Goal: Transaction & Acquisition: Book appointment/travel/reservation

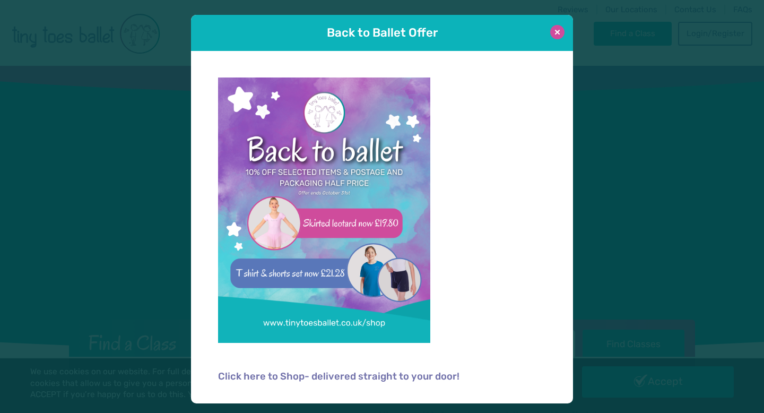
click at [557, 33] on button at bounding box center [557, 32] width 14 height 14
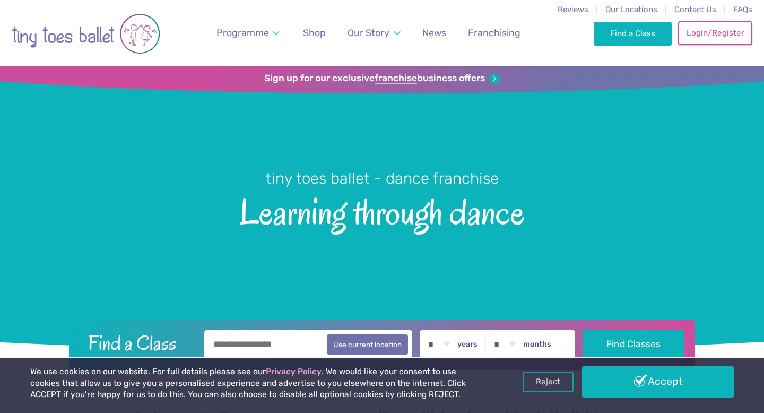
click at [718, 40] on link "Login/Register" at bounding box center [715, 32] width 74 height 23
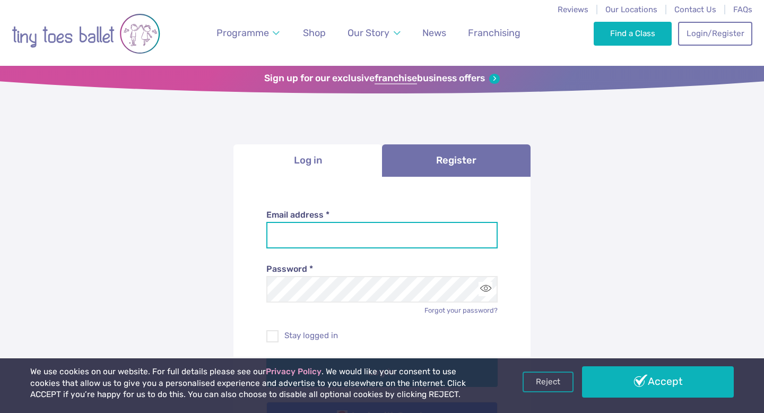
click at [392, 240] on input "Email address *" at bounding box center [382, 235] width 232 height 27
type input "**********"
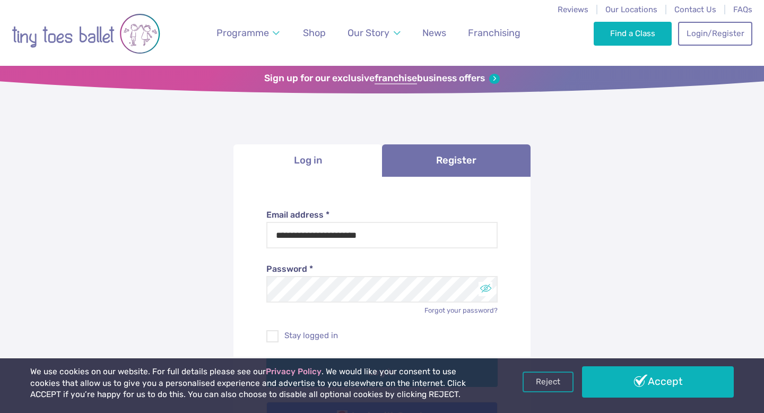
click at [484, 292] on button "Toggle password visibility" at bounding box center [486, 289] width 14 height 14
click at [273, 334] on span at bounding box center [272, 338] width 11 height 10
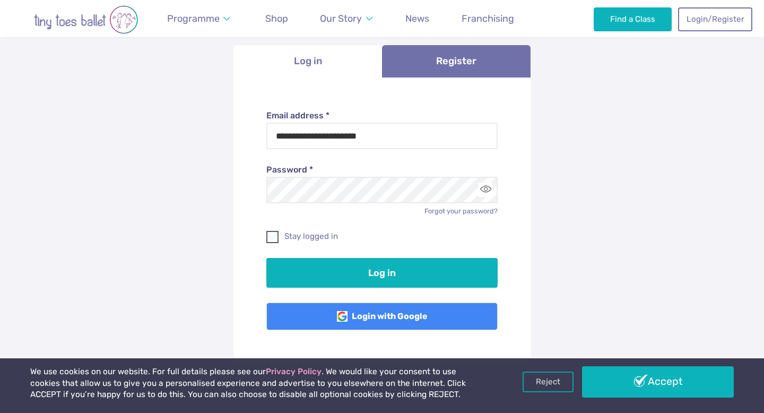
scroll to position [101, 0]
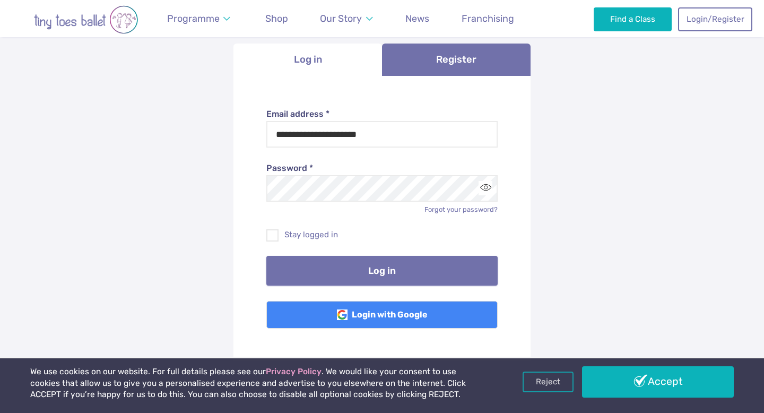
click at [294, 274] on button "Log in" at bounding box center [382, 271] width 232 height 30
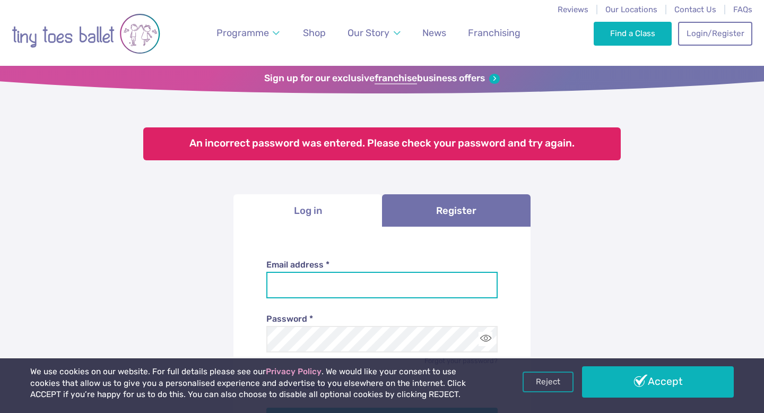
click at [294, 283] on input "Email address *" at bounding box center [382, 285] width 232 height 27
type input "**********"
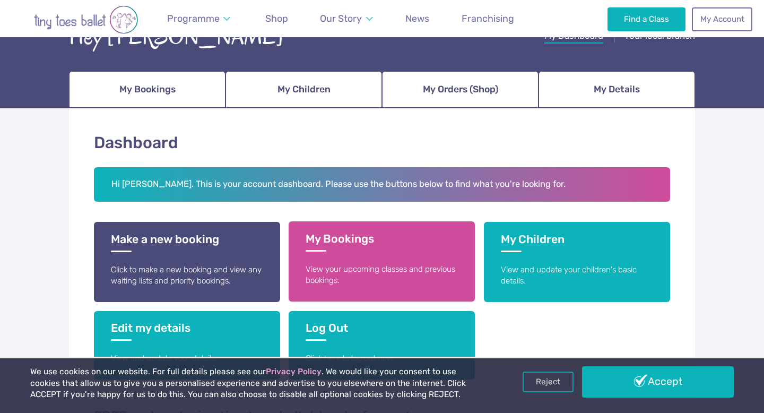
scroll to position [94, 0]
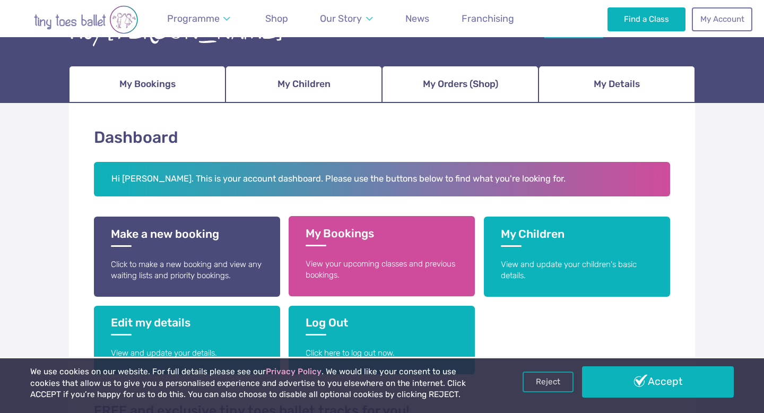
click at [326, 249] on link "My Bookings View your upcoming classes and previous bookings." at bounding box center [382, 256] width 186 height 80
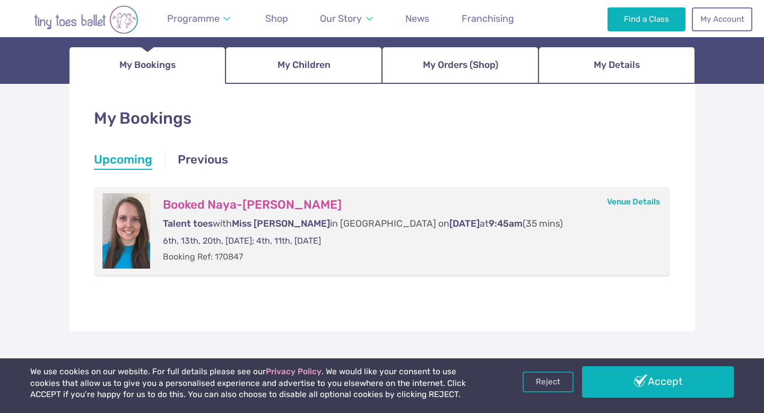
scroll to position [116, 0]
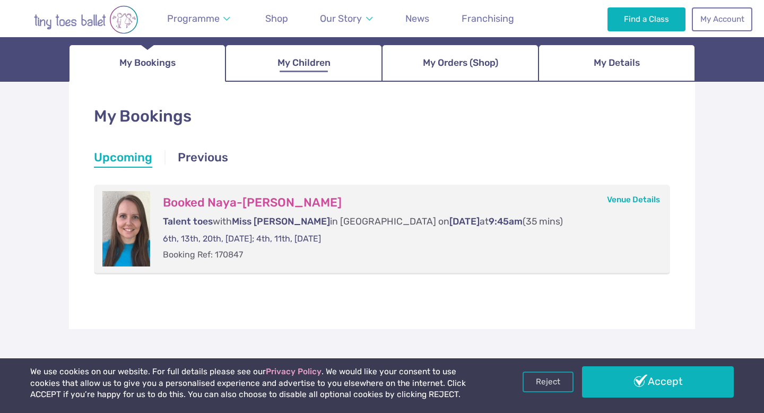
click at [303, 52] on link "My Children" at bounding box center [303, 63] width 157 height 37
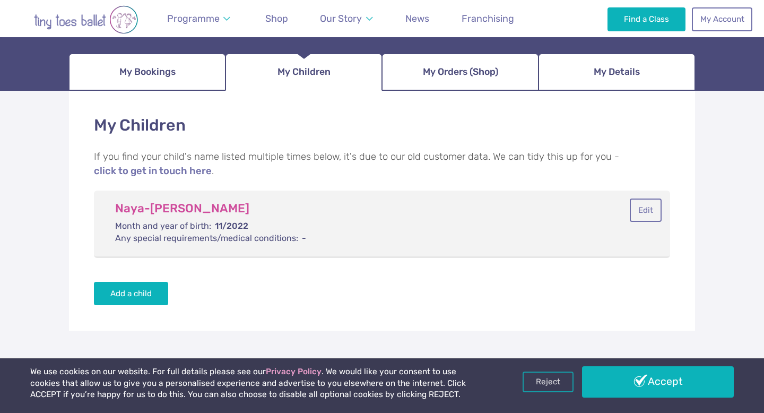
scroll to position [110, 0]
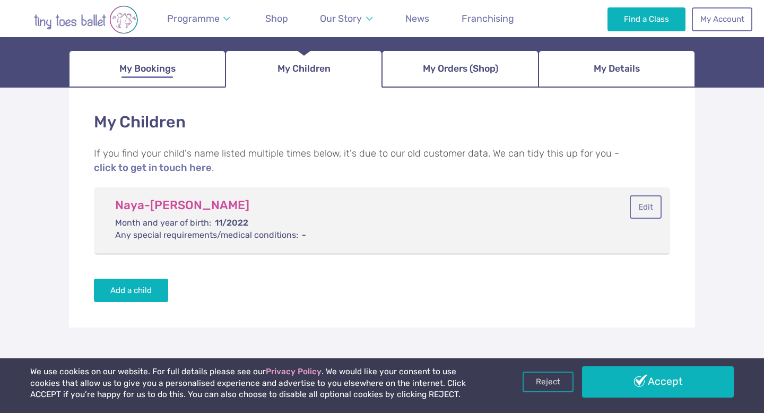
click at [138, 80] on link "My Bookings" at bounding box center [147, 68] width 157 height 37
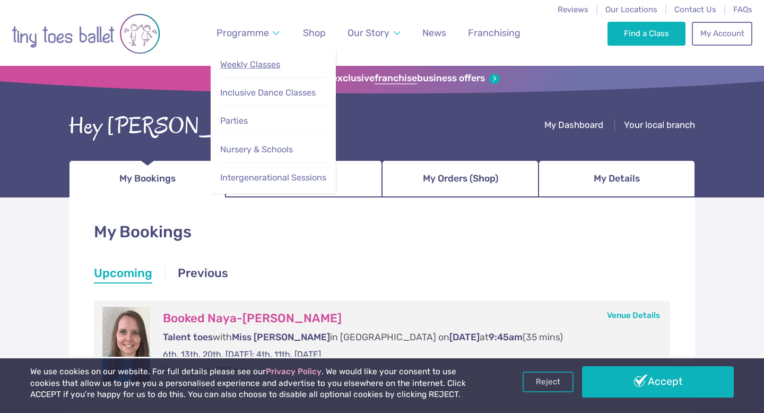
click at [271, 69] on span "Weekly Classes" at bounding box center [250, 64] width 60 height 10
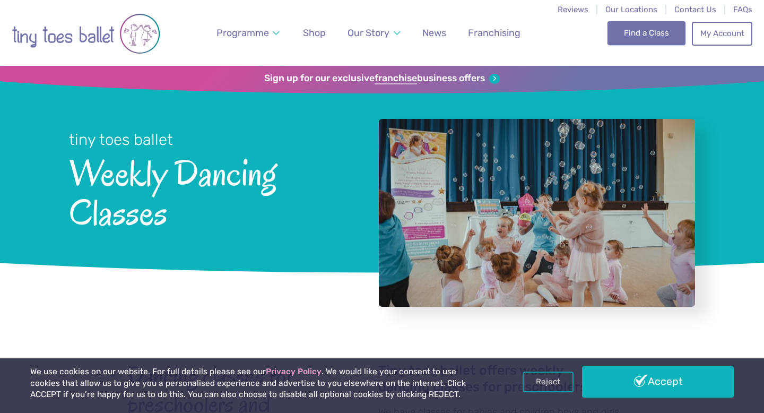
click at [662, 36] on link "Find a Class" at bounding box center [646, 32] width 78 height 23
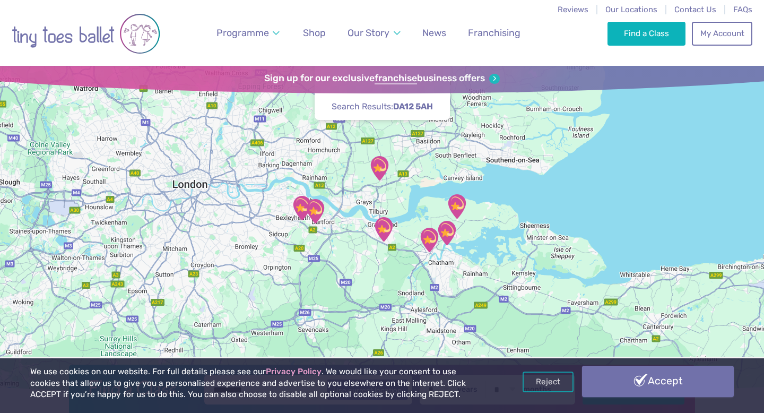
click at [694, 389] on link "Accept" at bounding box center [658, 381] width 152 height 31
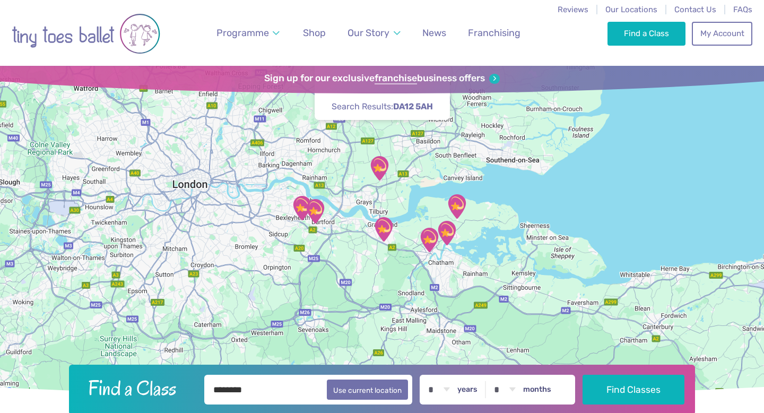
click at [468, 393] on label "years" at bounding box center [467, 390] width 20 height 10
click at [455, 393] on select "* * * * * * * * * * ** ** **" at bounding box center [438, 390] width 33 height 30
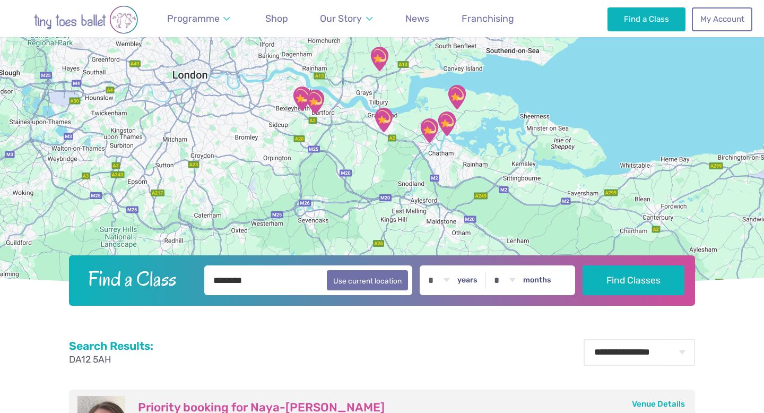
scroll to position [116, 0]
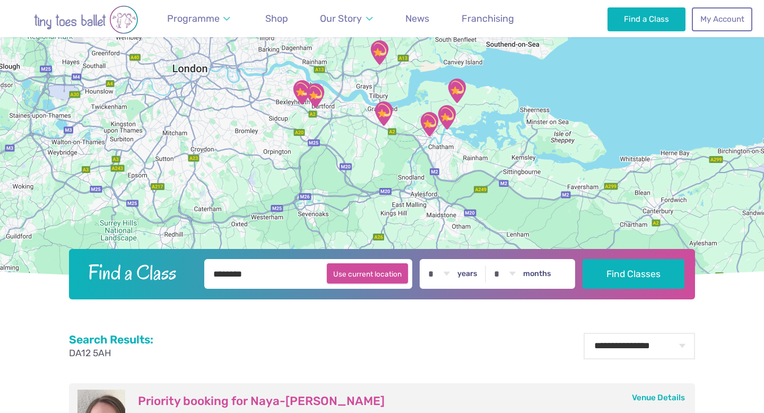
click at [371, 269] on button "Use current location" at bounding box center [367, 273] width 81 height 20
type input "**********"
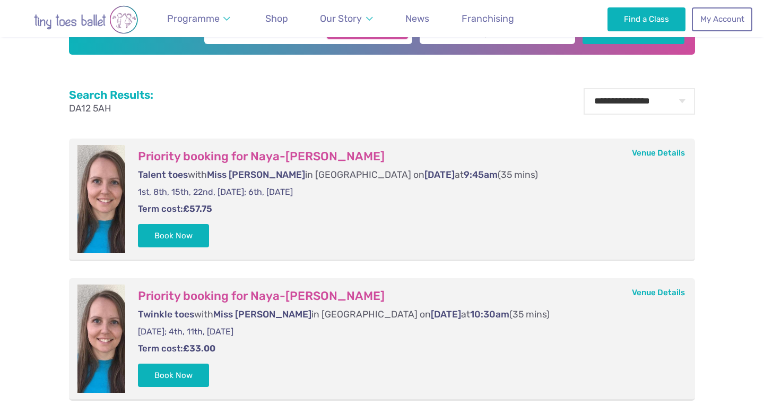
scroll to position [361, 0]
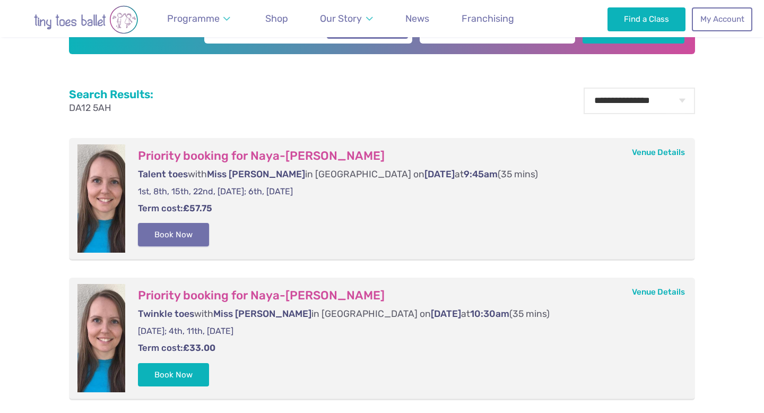
click at [174, 237] on button "Book Now" at bounding box center [173, 234] width 71 height 23
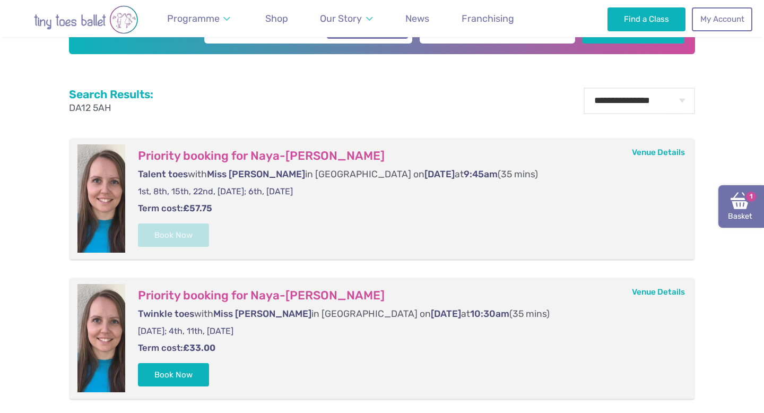
click at [739, 203] on img at bounding box center [740, 200] width 19 height 19
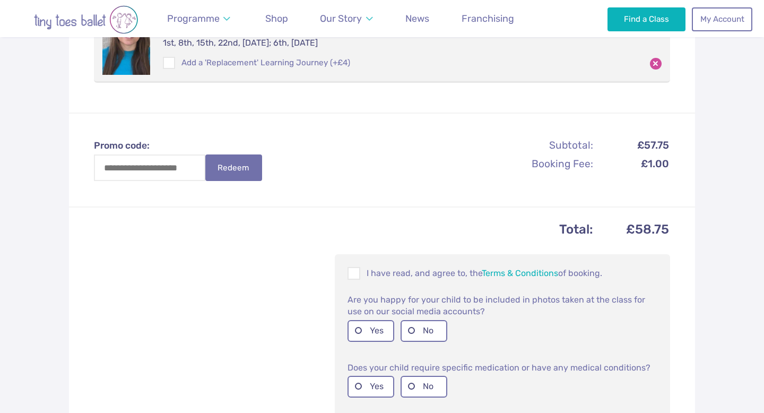
scroll to position [310, 0]
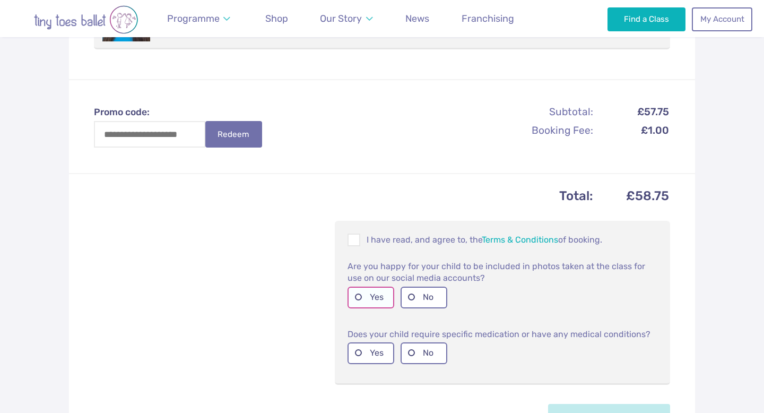
click at [360, 298] on label "Yes" at bounding box center [371, 298] width 47 height 22
click at [352, 240] on span at bounding box center [355, 242] width 12 height 10
click at [405, 353] on label "No" at bounding box center [424, 353] width 47 height 22
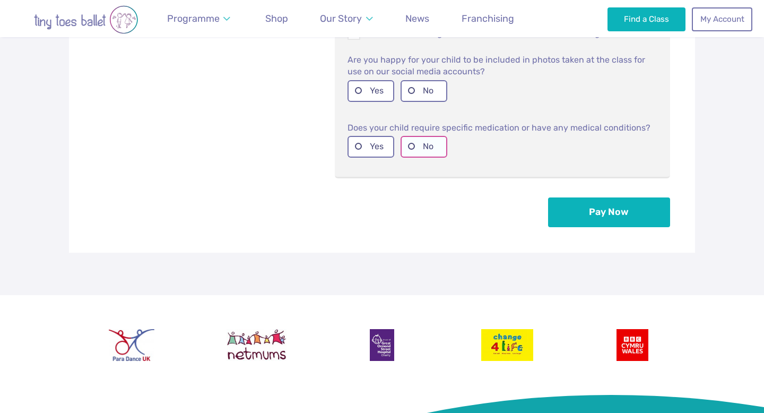
scroll to position [512, 0]
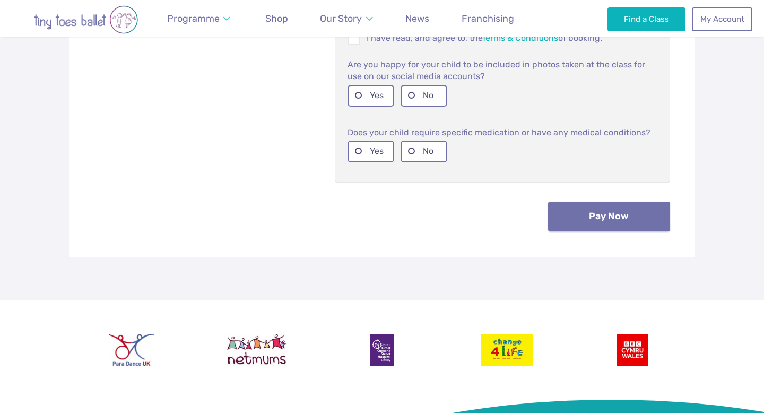
click at [618, 214] on button "Pay Now" at bounding box center [609, 217] width 122 height 30
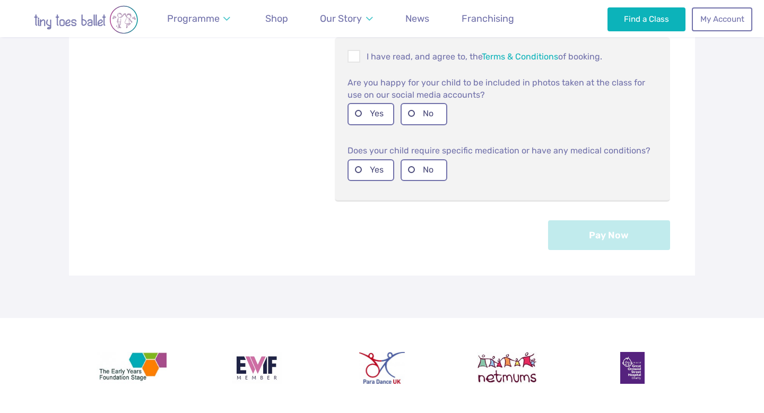
scroll to position [609, 0]
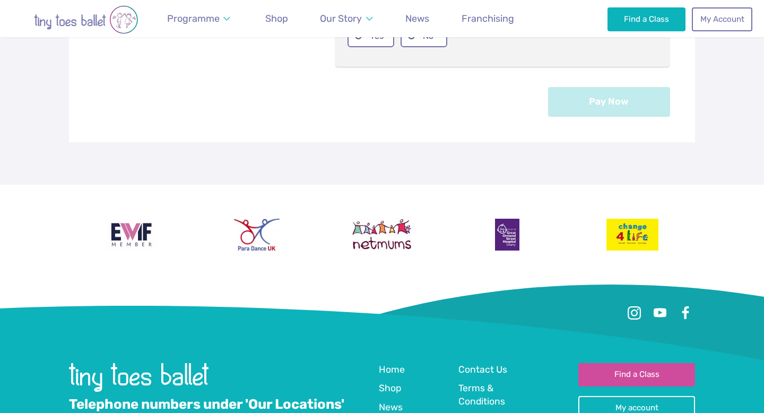
scroll to position [736, 0]
